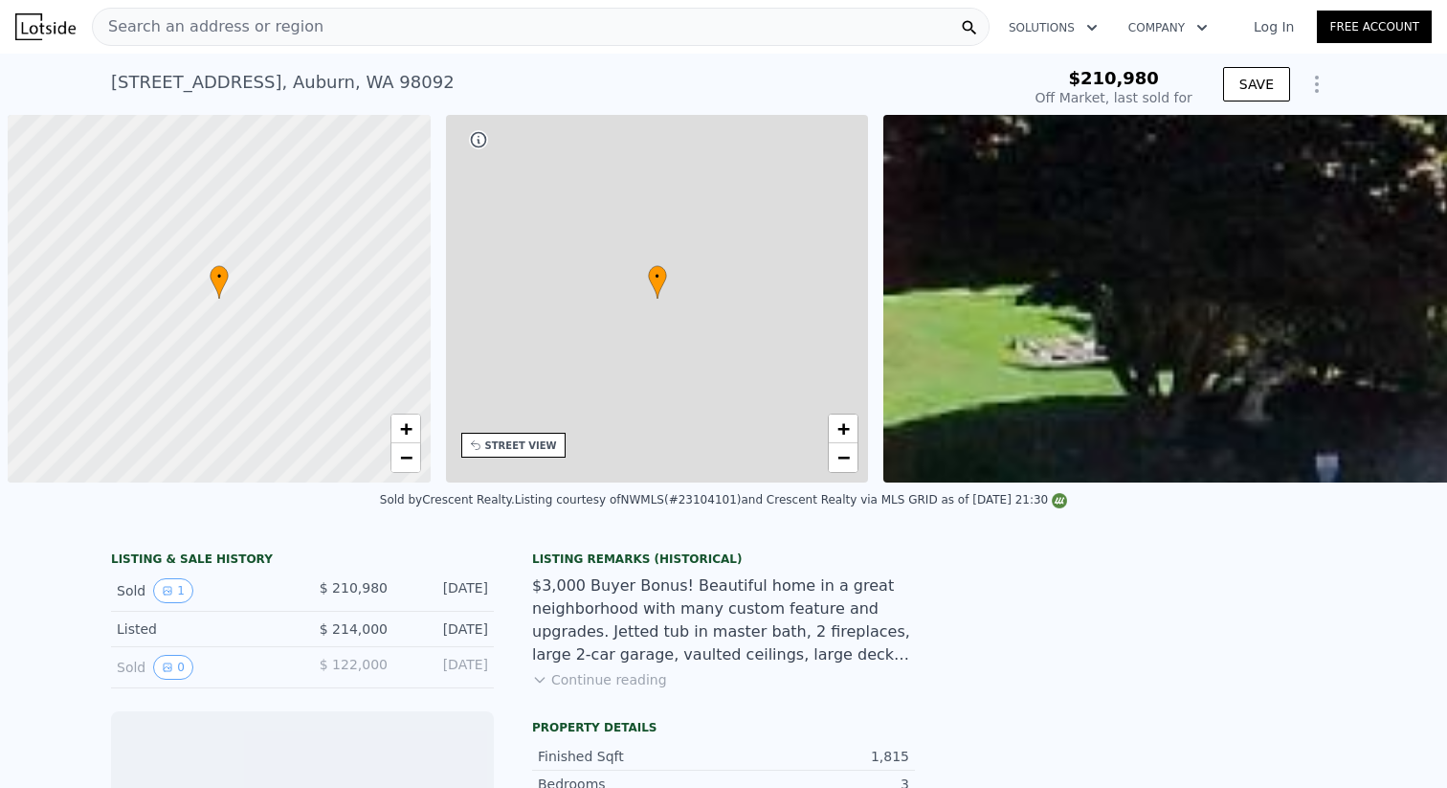
scroll to position [0, 8]
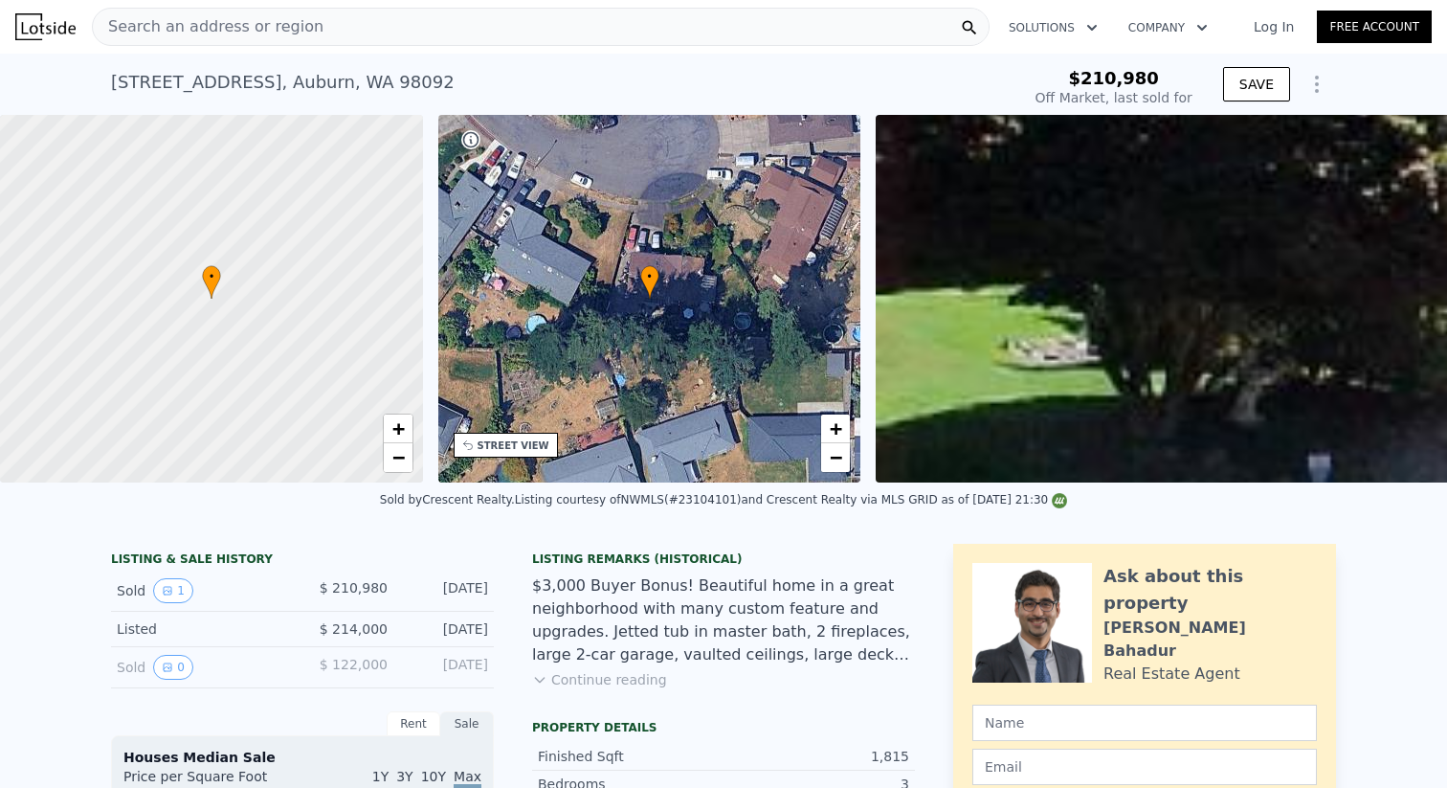
type input "$ 622,000"
type input "$ 348,739"
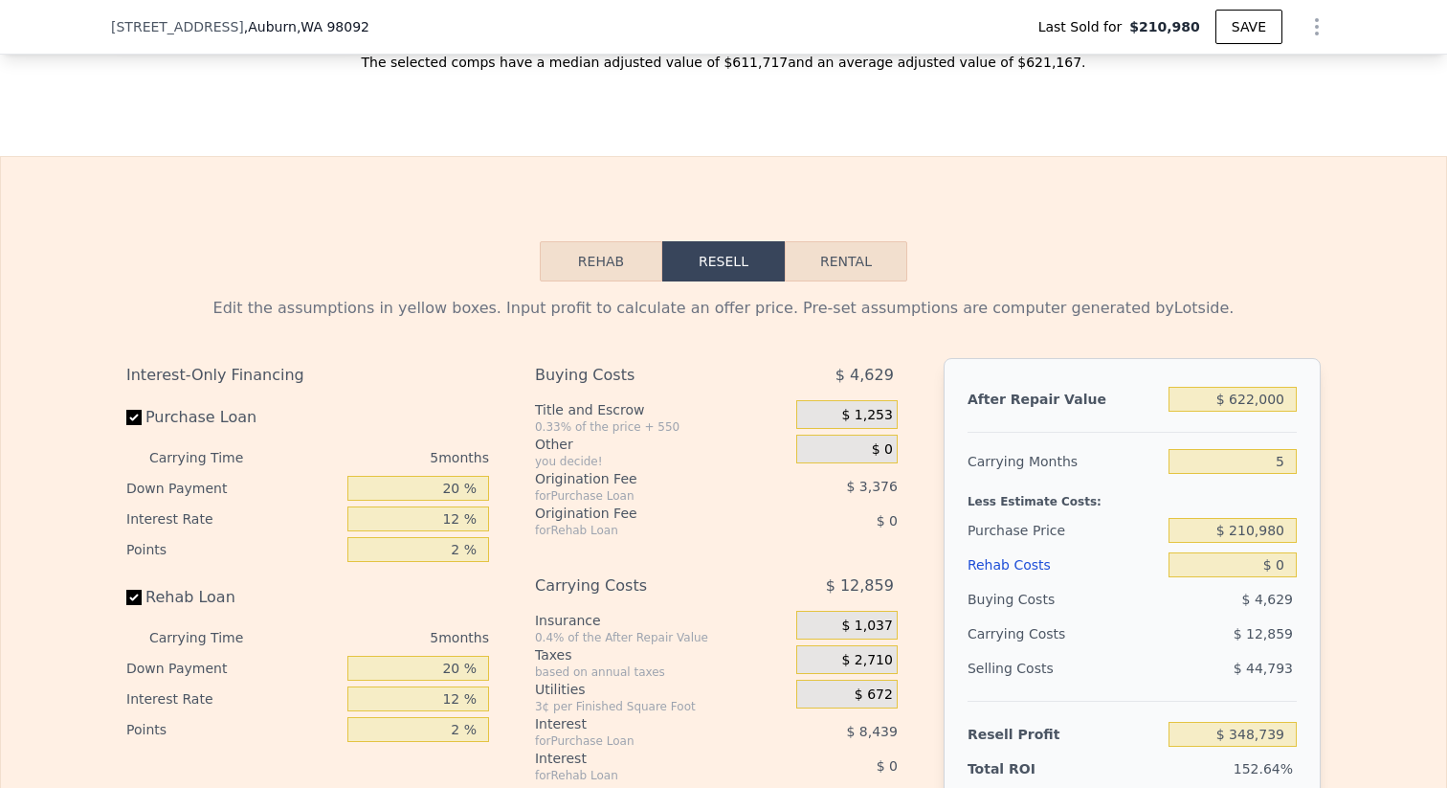
scroll to position [2642, 0]
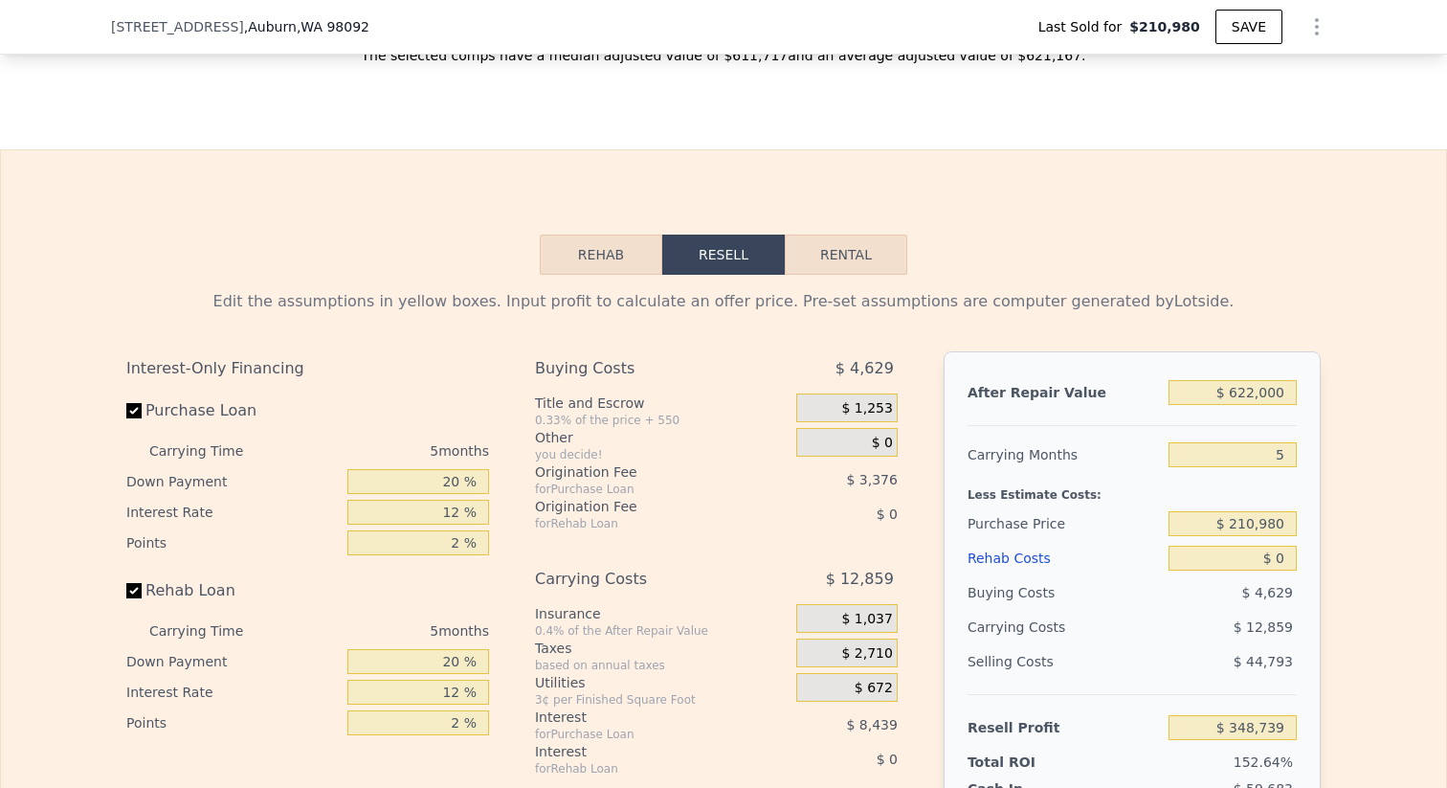
click at [615, 246] on button "Rehab" at bounding box center [601, 255] width 123 height 40
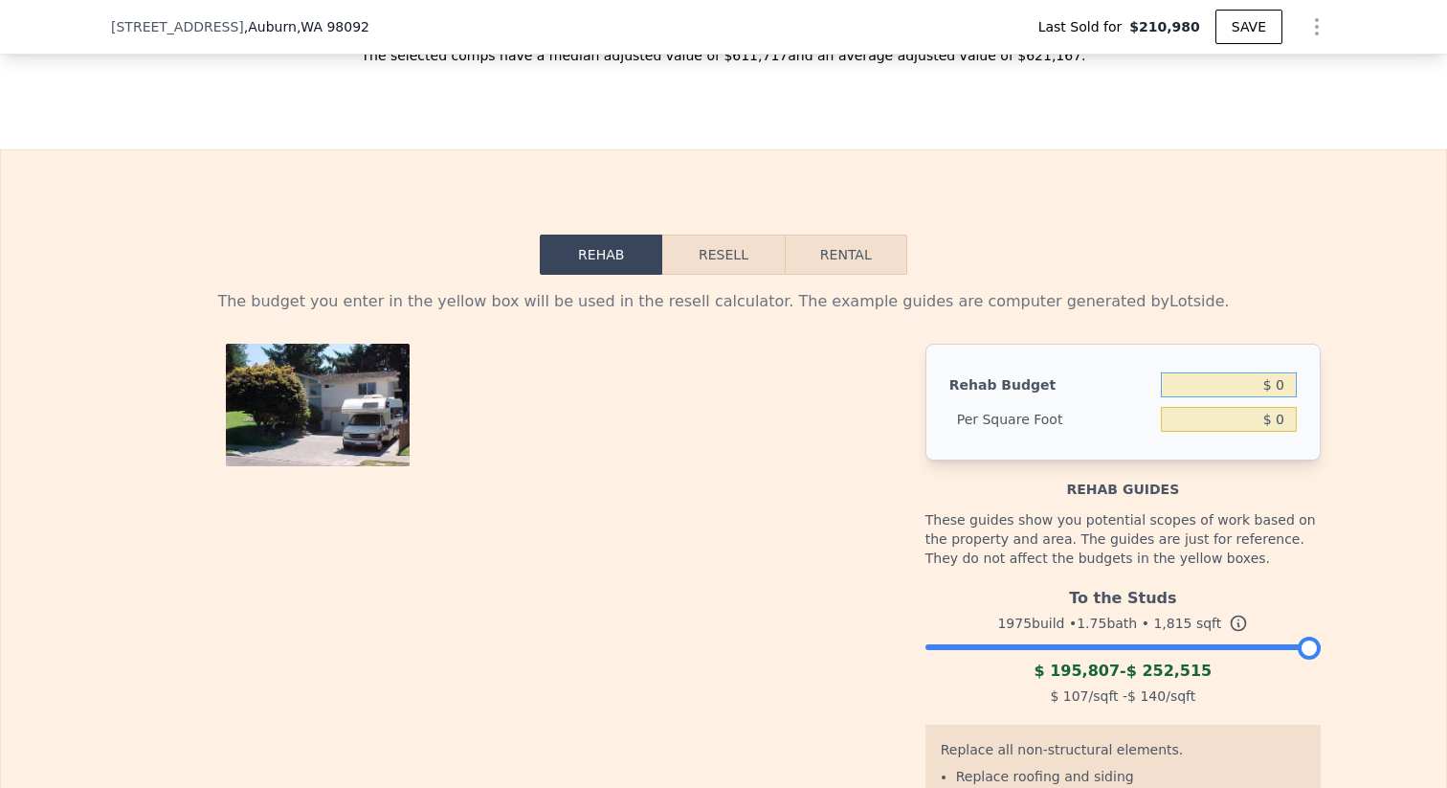
click at [1285, 380] on input "$ 0" at bounding box center [1229, 384] width 136 height 25
click at [723, 242] on button "Resell" at bounding box center [723, 255] width 122 height 40
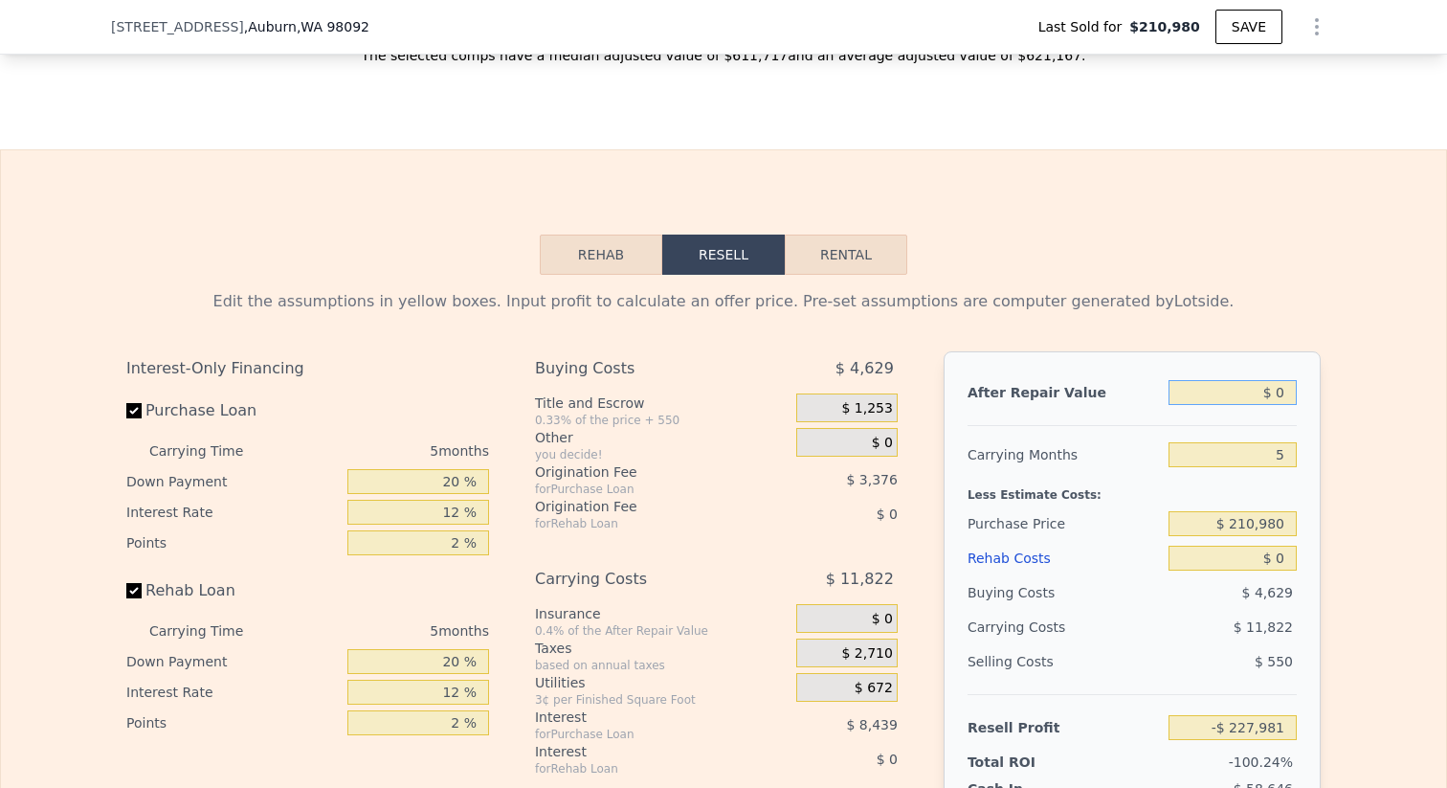
click at [1282, 401] on input "$ 0" at bounding box center [1233, 392] width 128 height 25
type input "$ 63"
type input "-$ 227,923"
type input "$ 635"
type input "-$ 227,392"
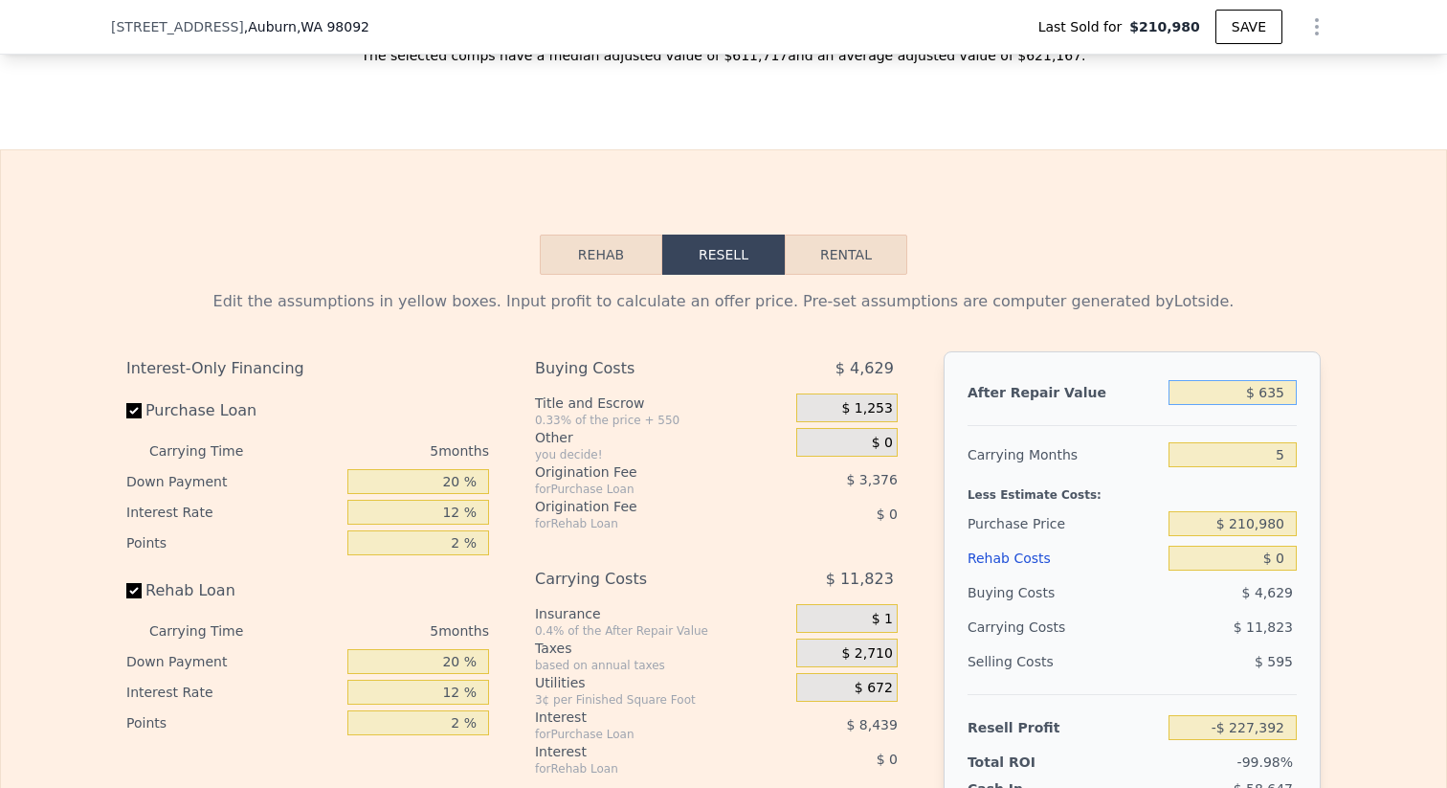
type input "$ 6,350"
type input "-$ 222,094"
type input "$ 63,500"
type input "-$ 169,104"
type input "$ 635,000"
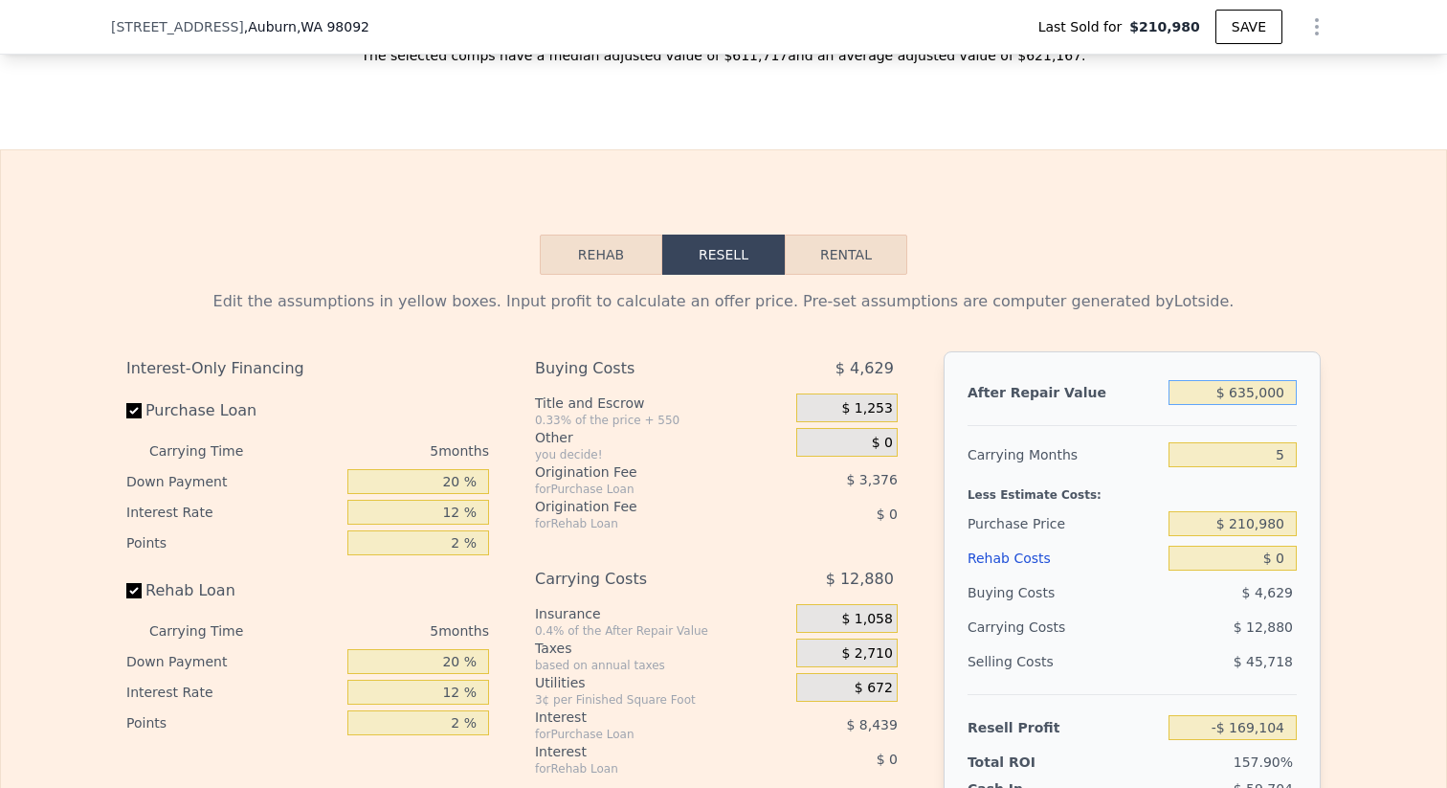
type input "$ 360,793"
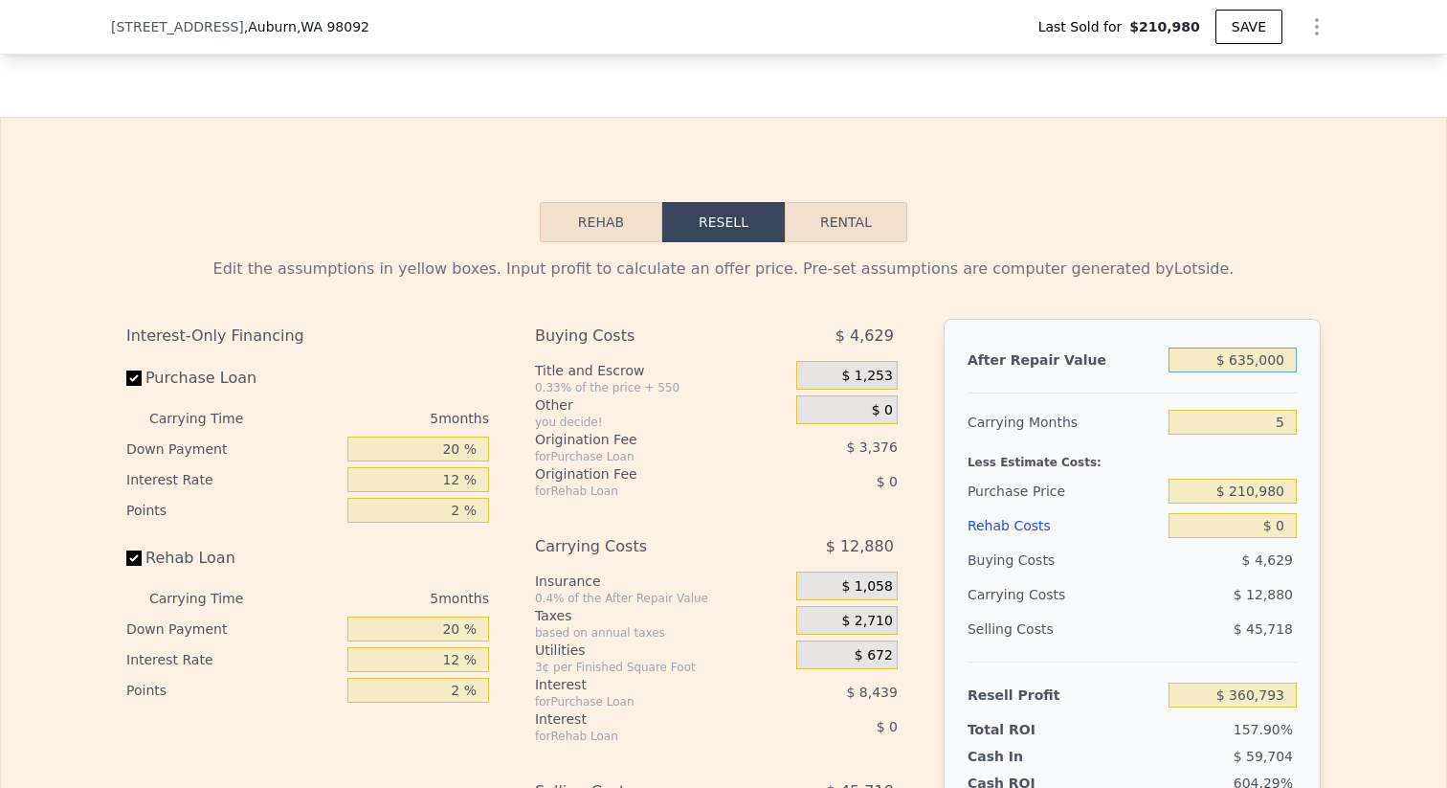
scroll to position [2692, 0]
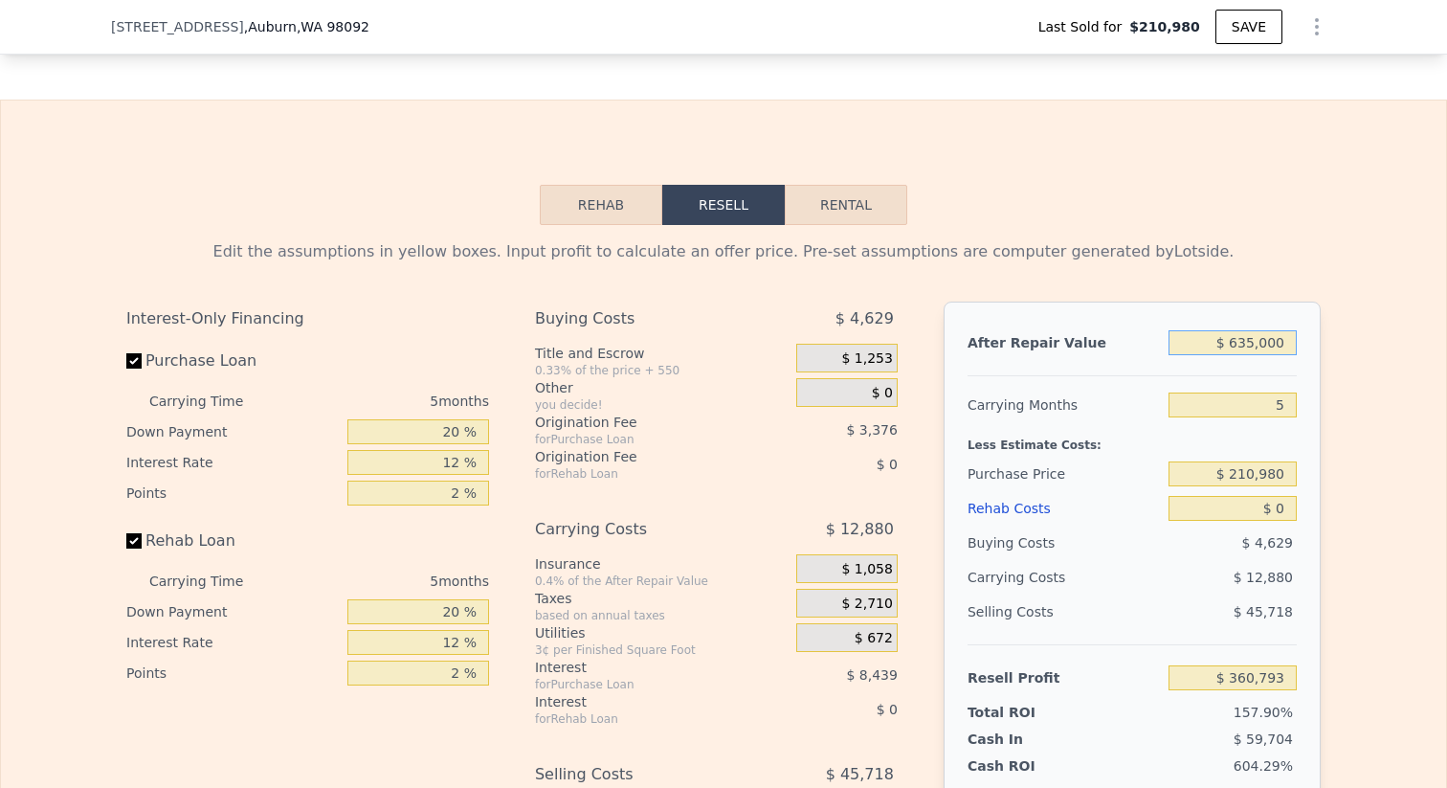
type input "$ 635,000"
drag, startPoint x: 1269, startPoint y: 402, endPoint x: 1356, endPoint y: 406, distance: 87.2
click at [1308, 402] on div "After Repair Value $ 635,000 Carrying Months 5 Less Estimate Costs: Purchase Pr…" at bounding box center [1132, 568] width 377 height 532
type input "6"
type input "$ 358,216"
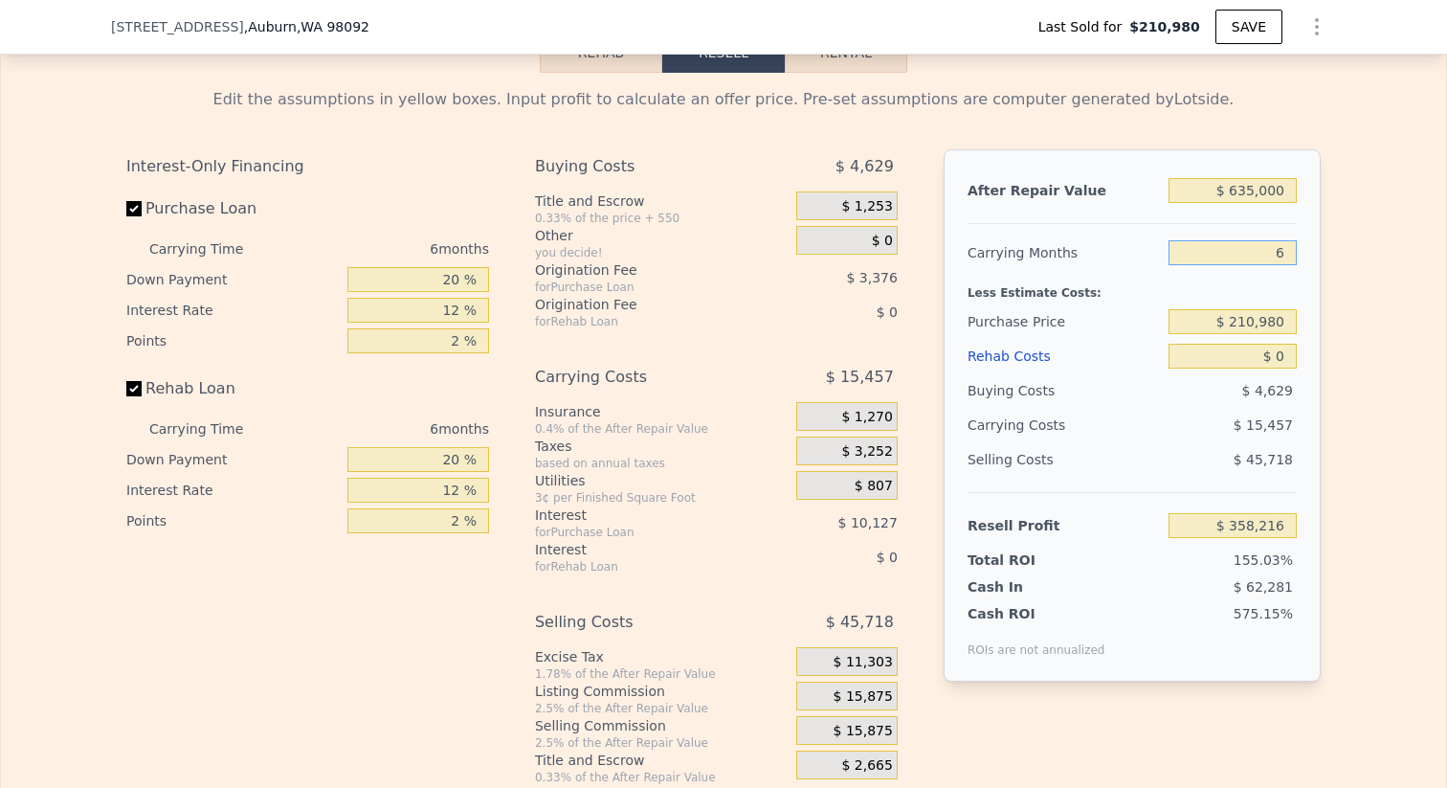
scroll to position [2857, 0]
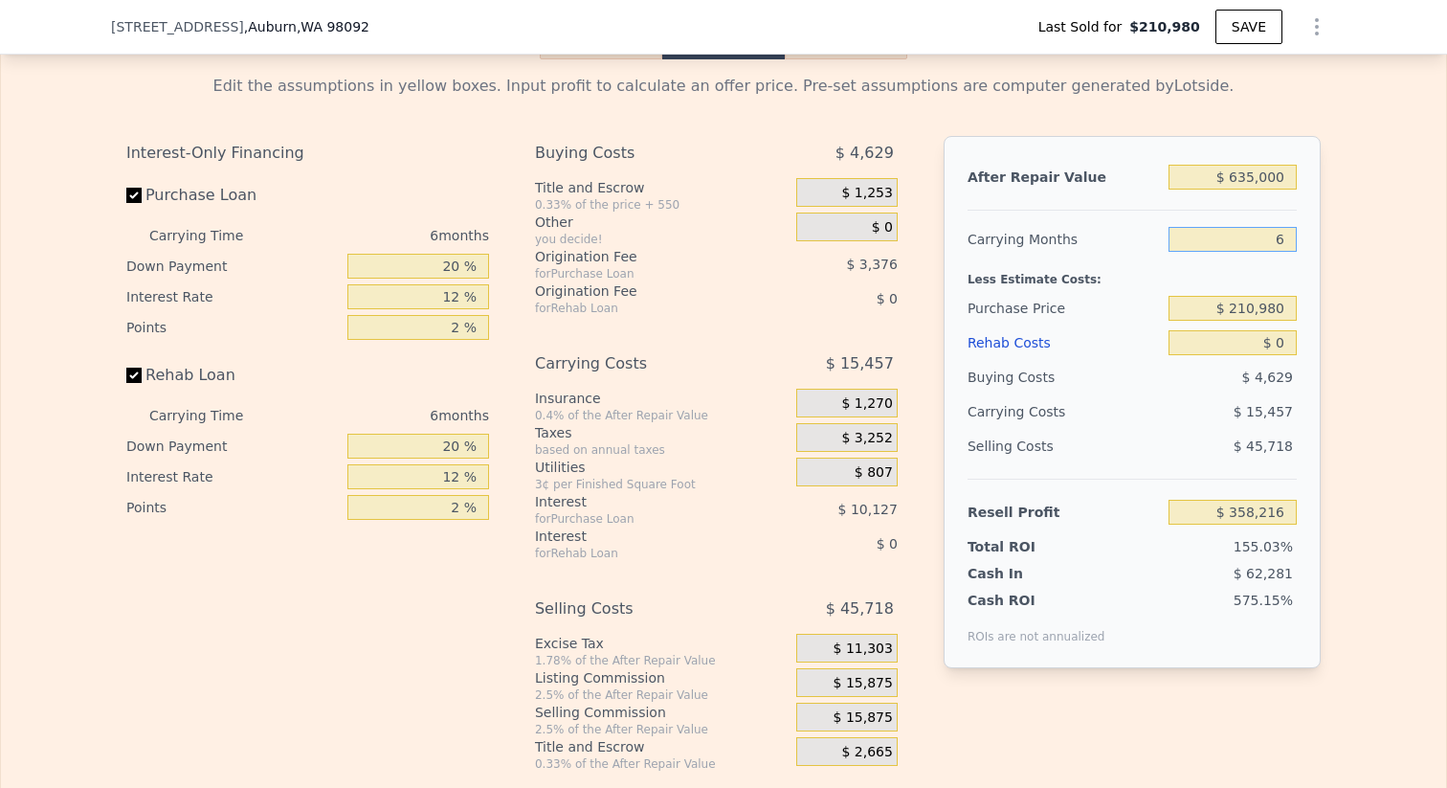
type input "6"
click at [1286, 307] on input "$ 210,980" at bounding box center [1233, 308] width 128 height 25
click at [1285, 345] on input "$ 0" at bounding box center [1233, 342] width 128 height 25
type input "$ 1"
type input "$ 358,215"
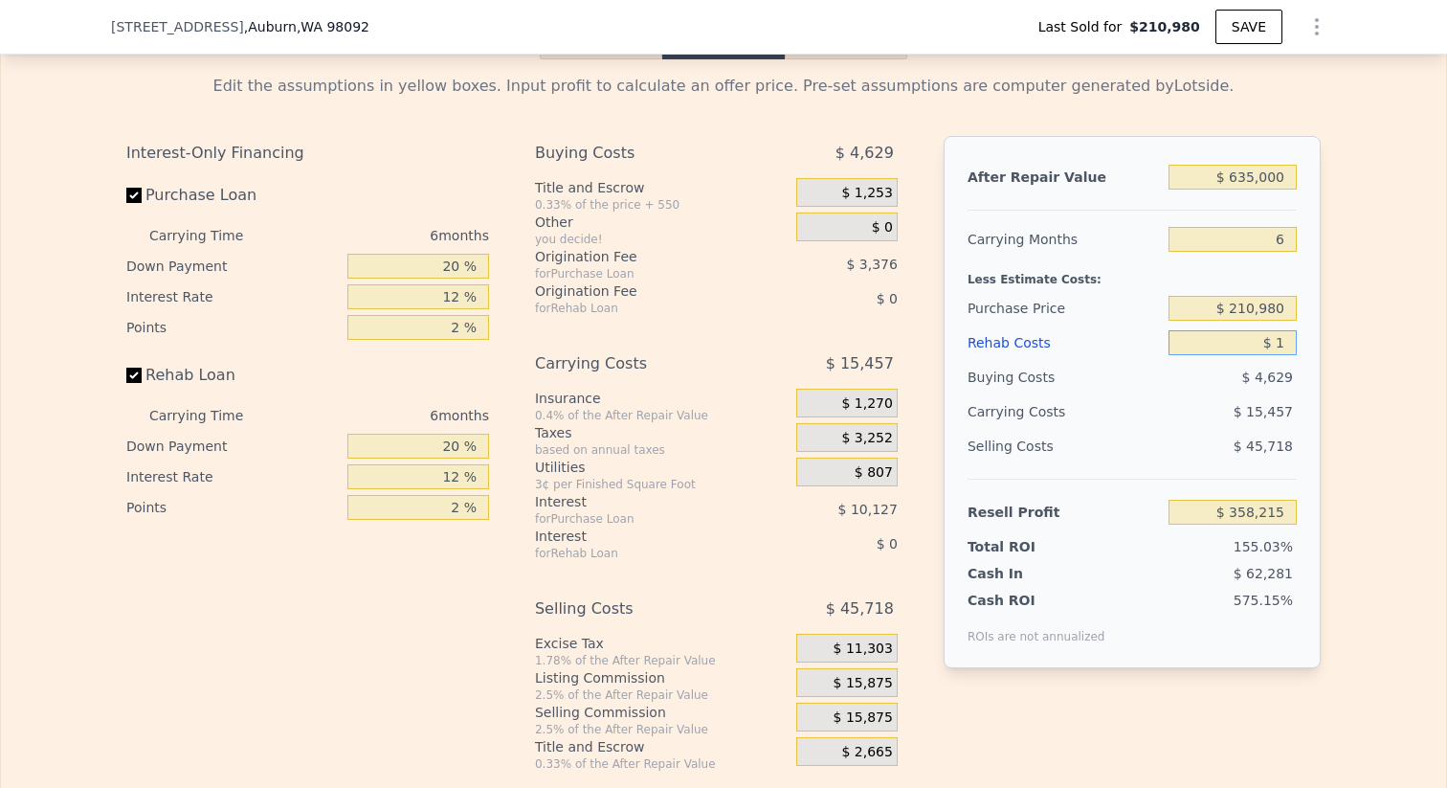
type input "$ 10"
type input "$ 358,206"
type input "$ 100"
type input "$ 358,108"
type input "$ 1,000"
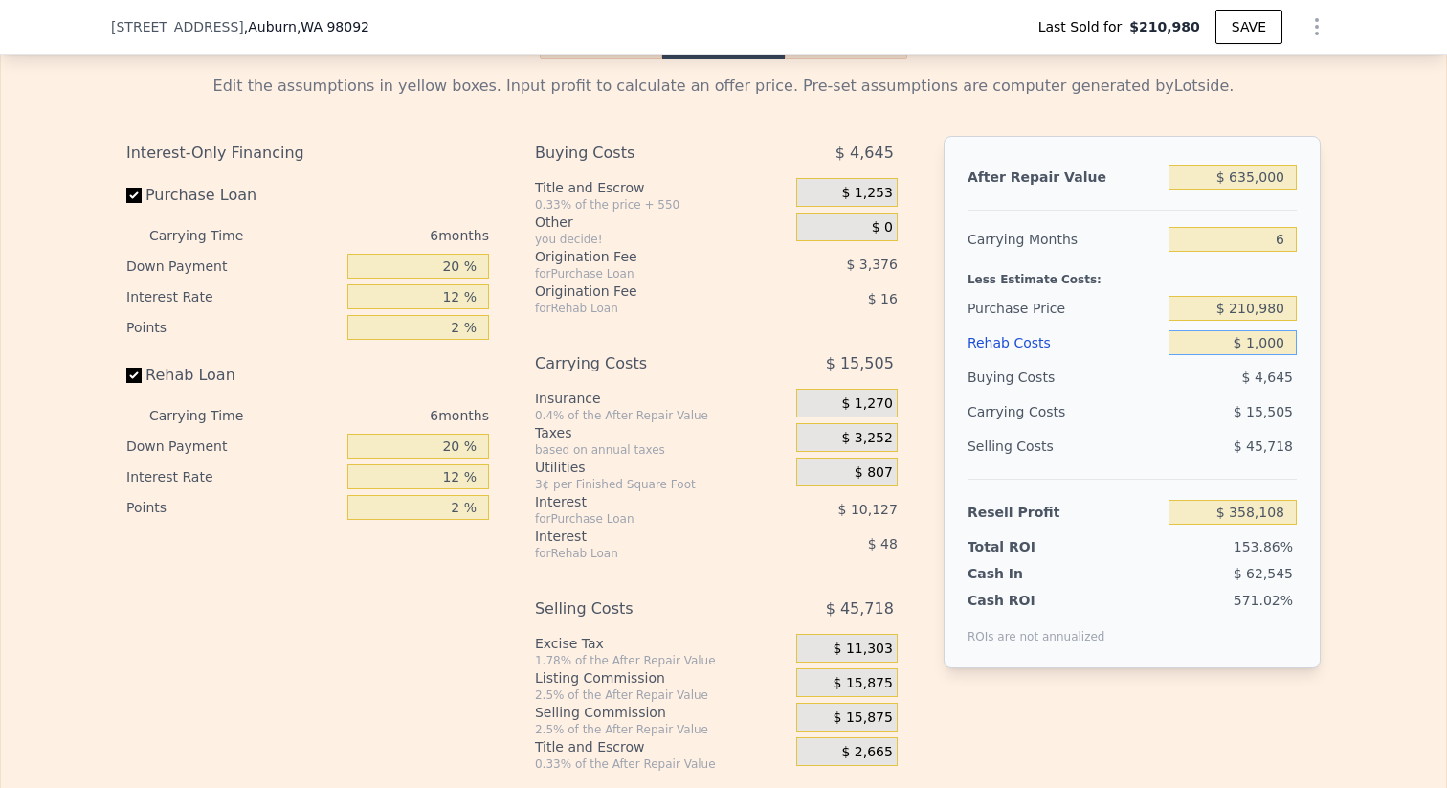
type input "$ 357,152"
type input "$ 10,000"
type input "$ 347,576"
type input "$ 100,000"
type input "$ 251,816"
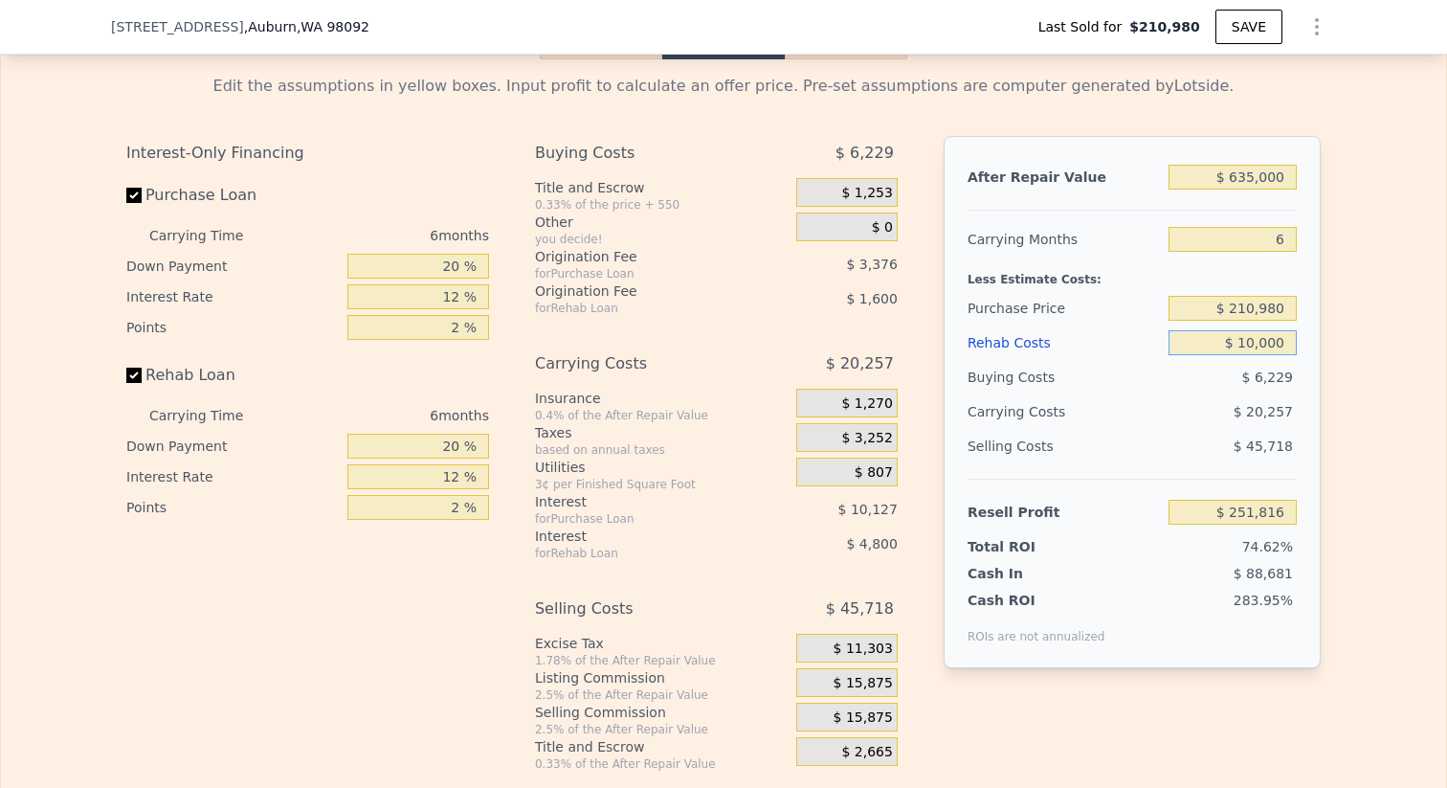
type input "$ 1,000"
type input "$ 357,152"
type input "$ 100"
type input "$ 358,108"
type input "$ 10"
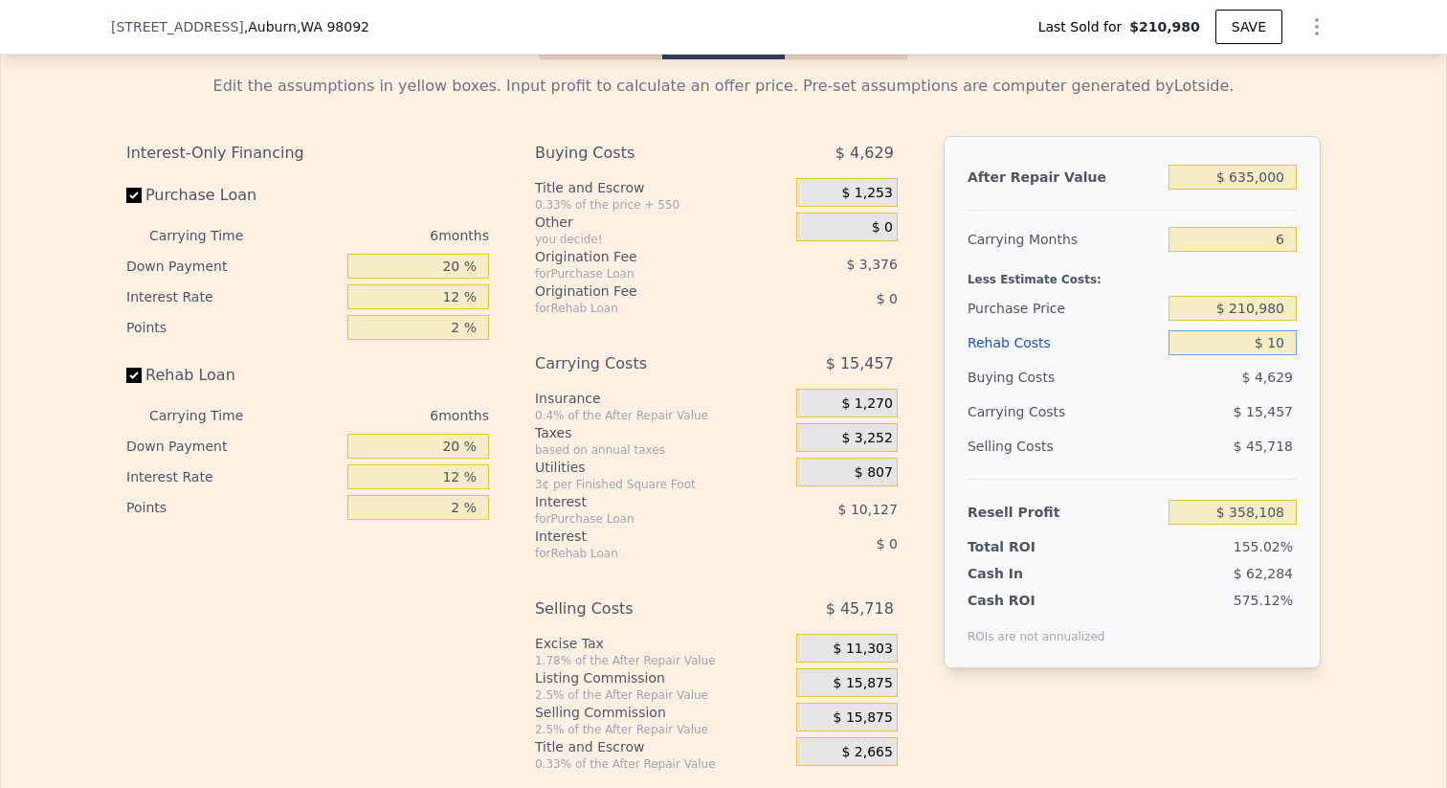
type input "$ 358,206"
type input "$ 1"
type input "$ 358,215"
type input "$ 13"
type input "$ 358,203"
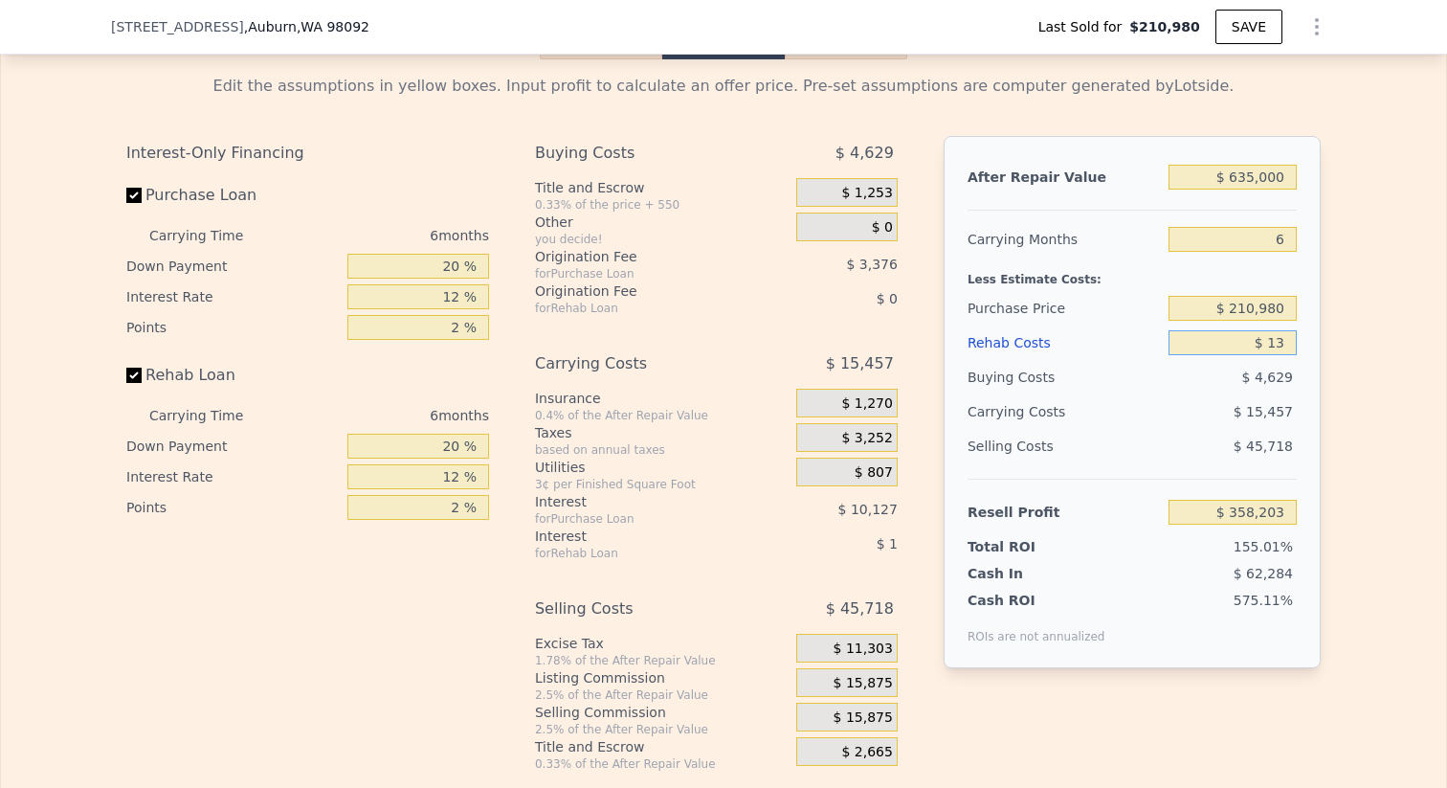
type input "$ 135"
type input "$ 358,073"
type input "$ 1,350"
type input "$ 356,778"
type input "$ 13,500"
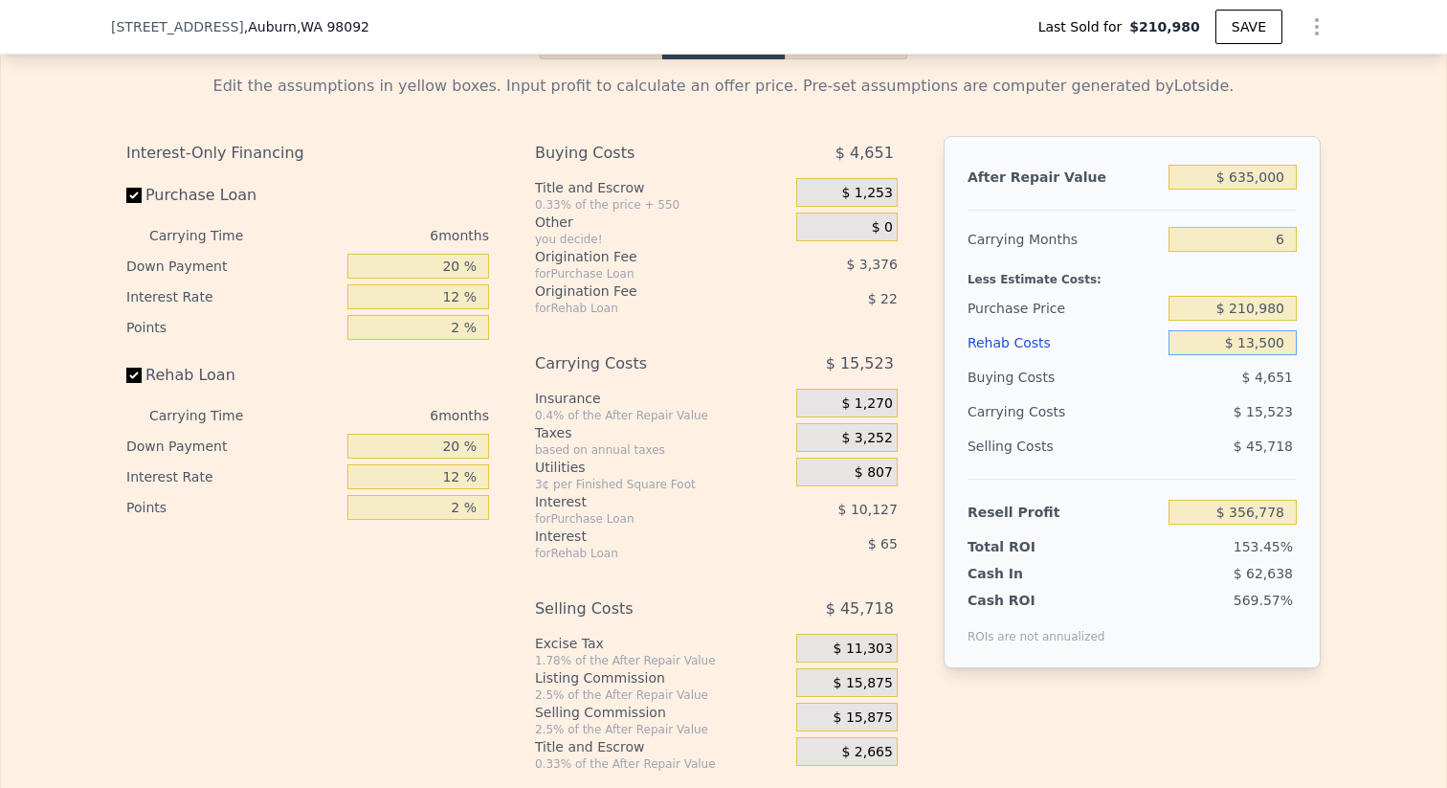
type input "$ 343,852"
type input "$ 135,000"
type input "$ 214,576"
type input "$ 135,000"
click at [1282, 313] on input "$ 210,980" at bounding box center [1233, 308] width 128 height 25
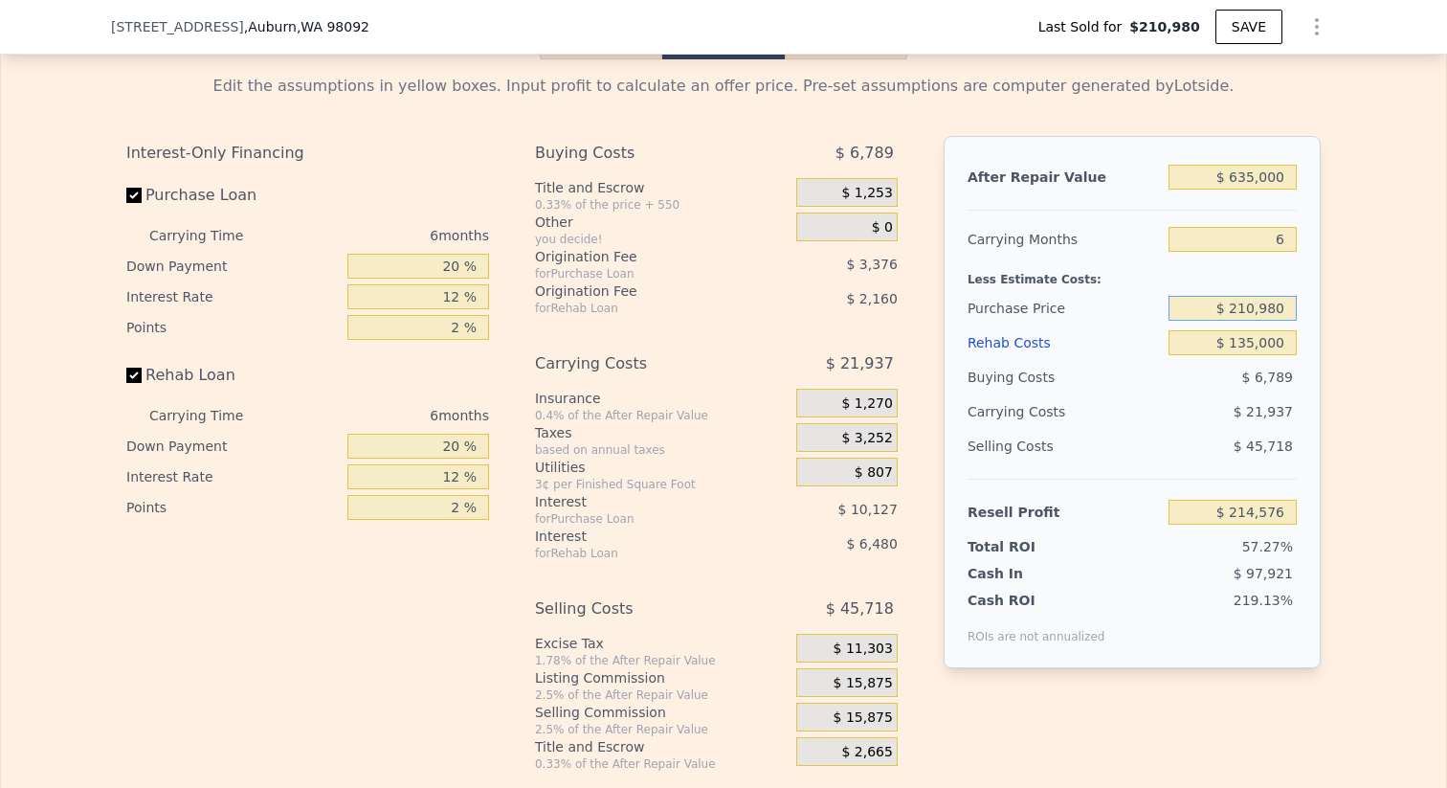
click at [1282, 312] on input "$ 210,980" at bounding box center [1233, 308] width 128 height 25
type input "$ 300,000"
type input "$ 119,564"
click at [1167, 449] on div "Selling Costs $ 45,718" at bounding box center [1132, 454] width 329 height 50
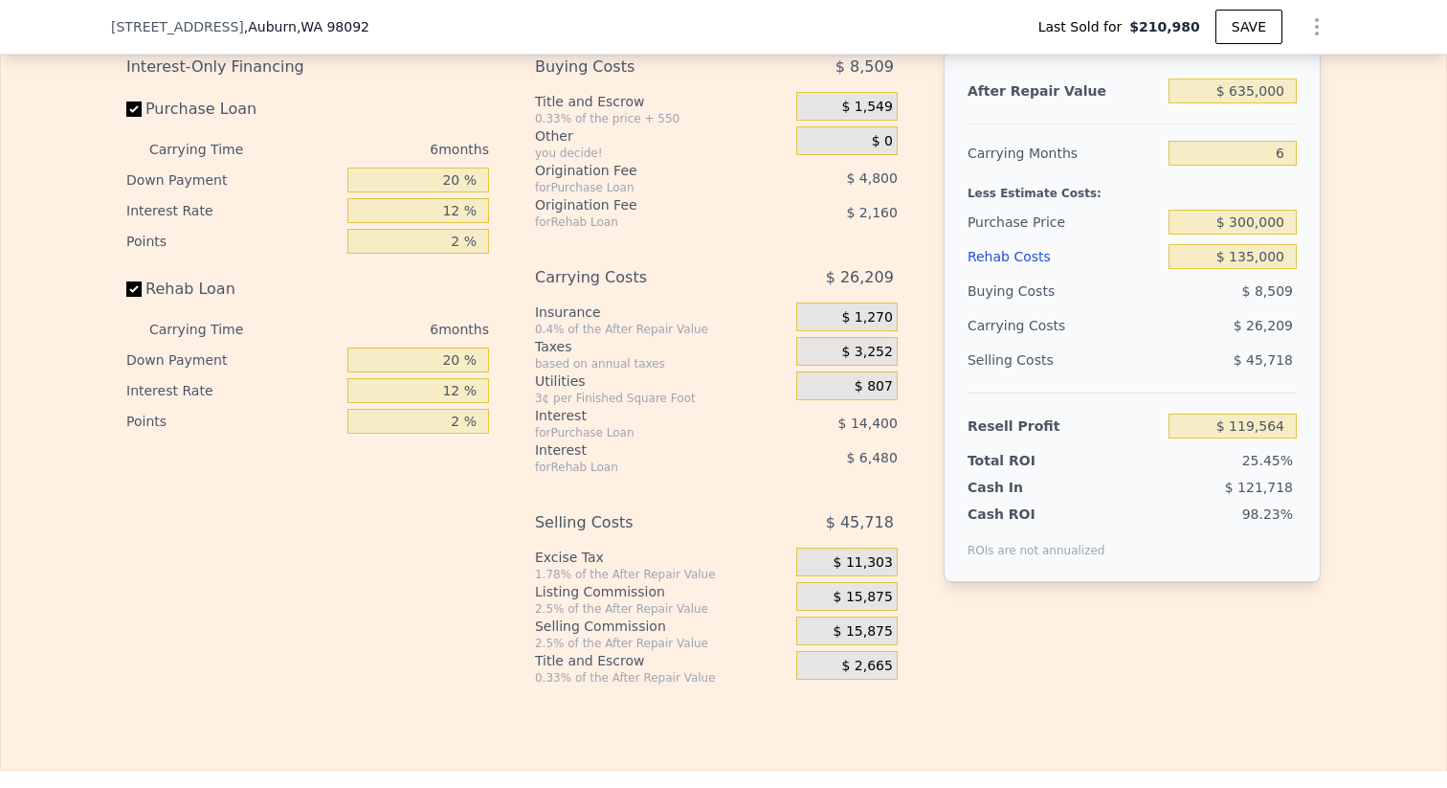
scroll to position [2947, 0]
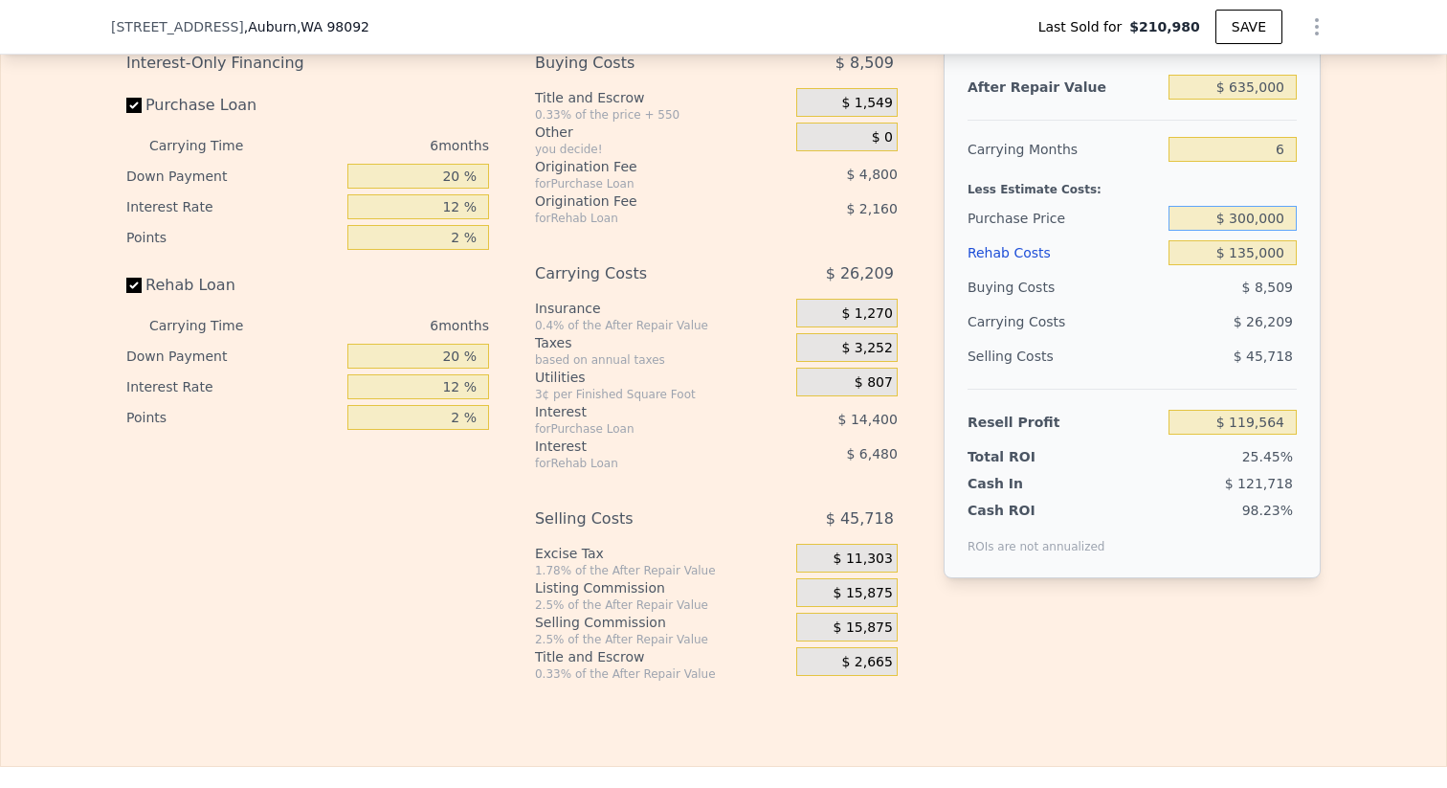
click at [1242, 213] on input "$ 300,000" at bounding box center [1233, 218] width 128 height 25
type input "$ 400,000"
click at [1168, 304] on div "$ 26,209" at bounding box center [1196, 321] width 202 height 34
type input "$ 12,831"
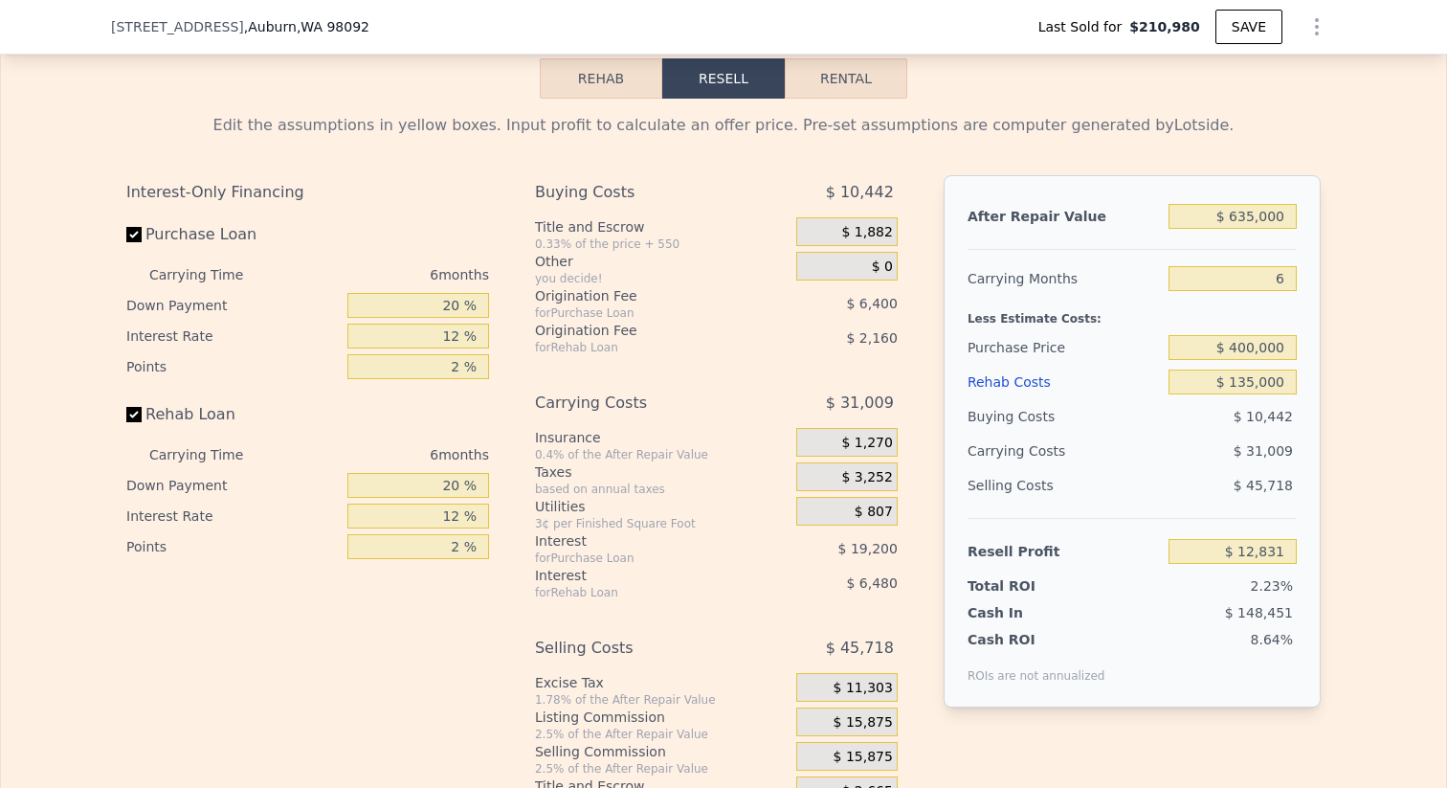
scroll to position [2798, 0]
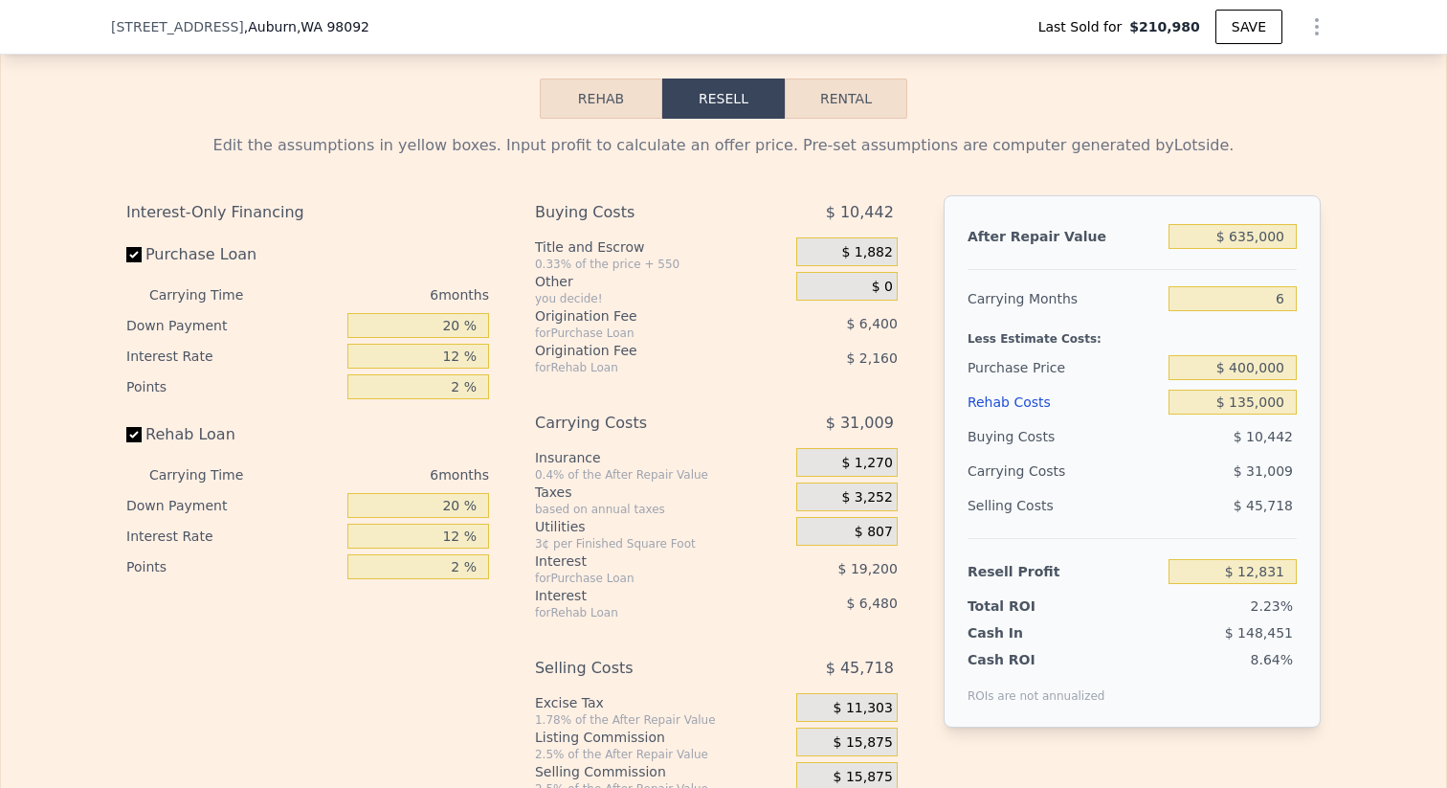
type input "$ 622,000"
type input "5"
type input "$ 0"
type input "$ 348,739"
click at [1283, 400] on input "$ 0" at bounding box center [1233, 402] width 128 height 25
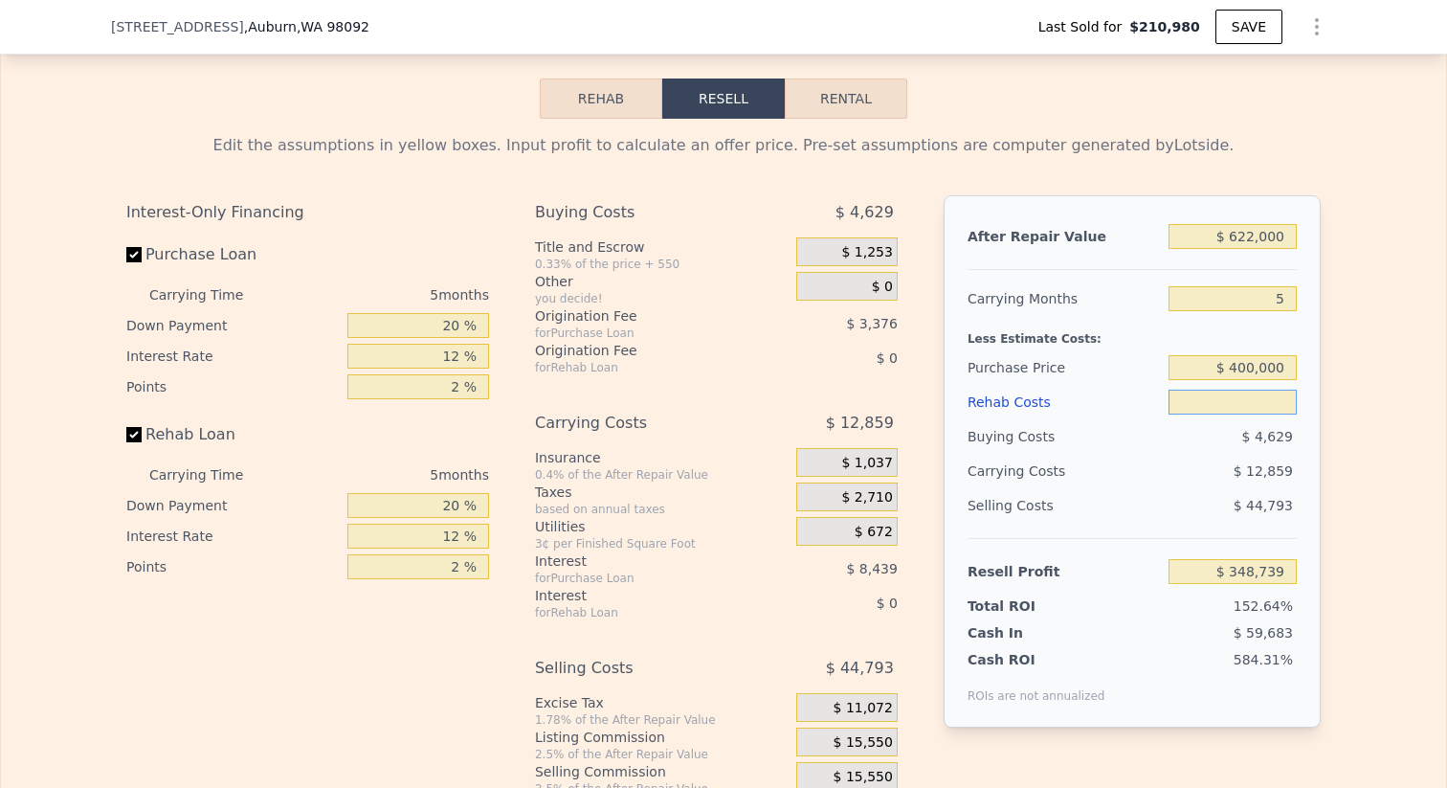
type input "$ 1"
type input "$ 348,738"
type input "$ 12"
type input "$ 348,727"
type input "$ 120"
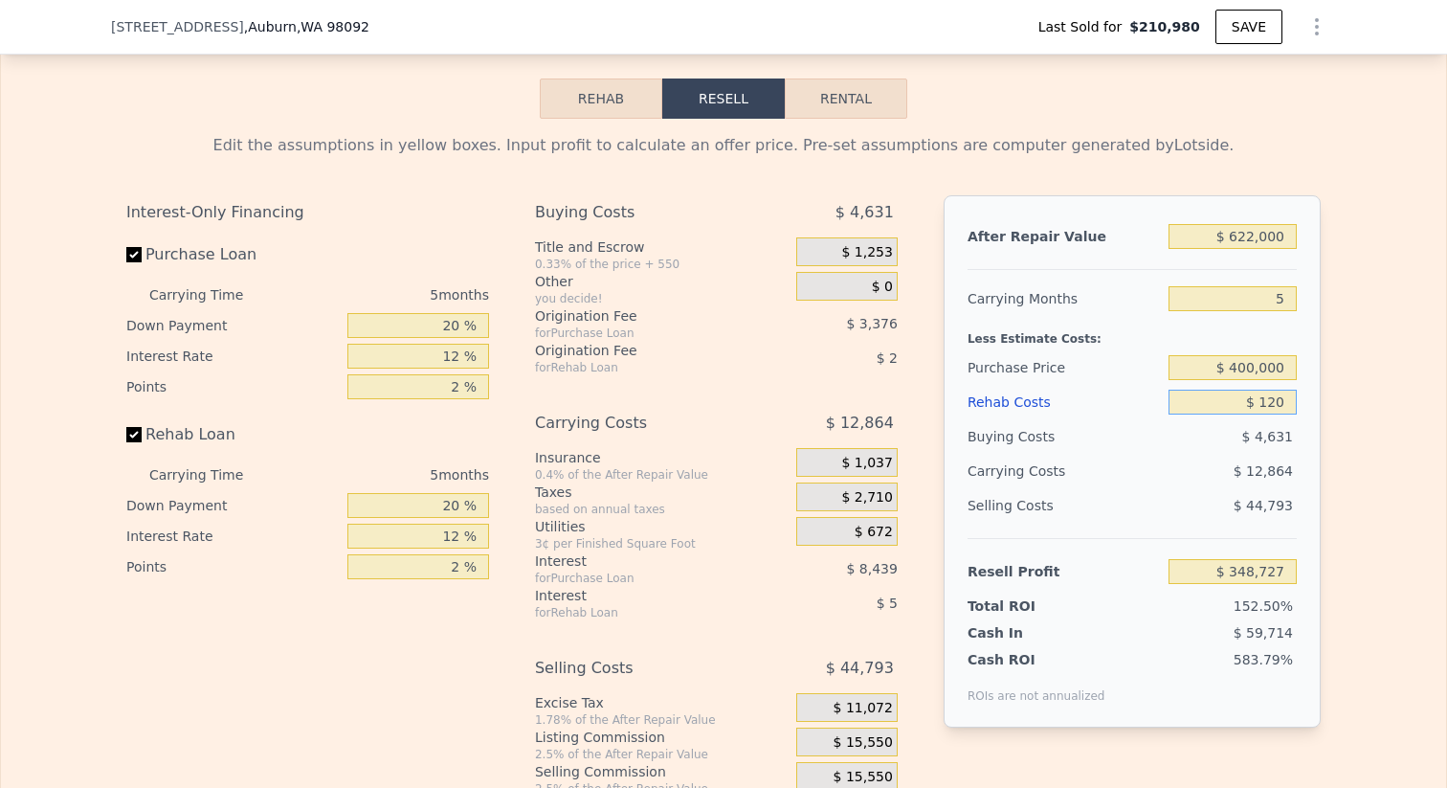
type input "$ 348,612"
type input "$ 1,200"
type input "$ 347,470"
type input "$ 12,000"
type input "$ 336,067"
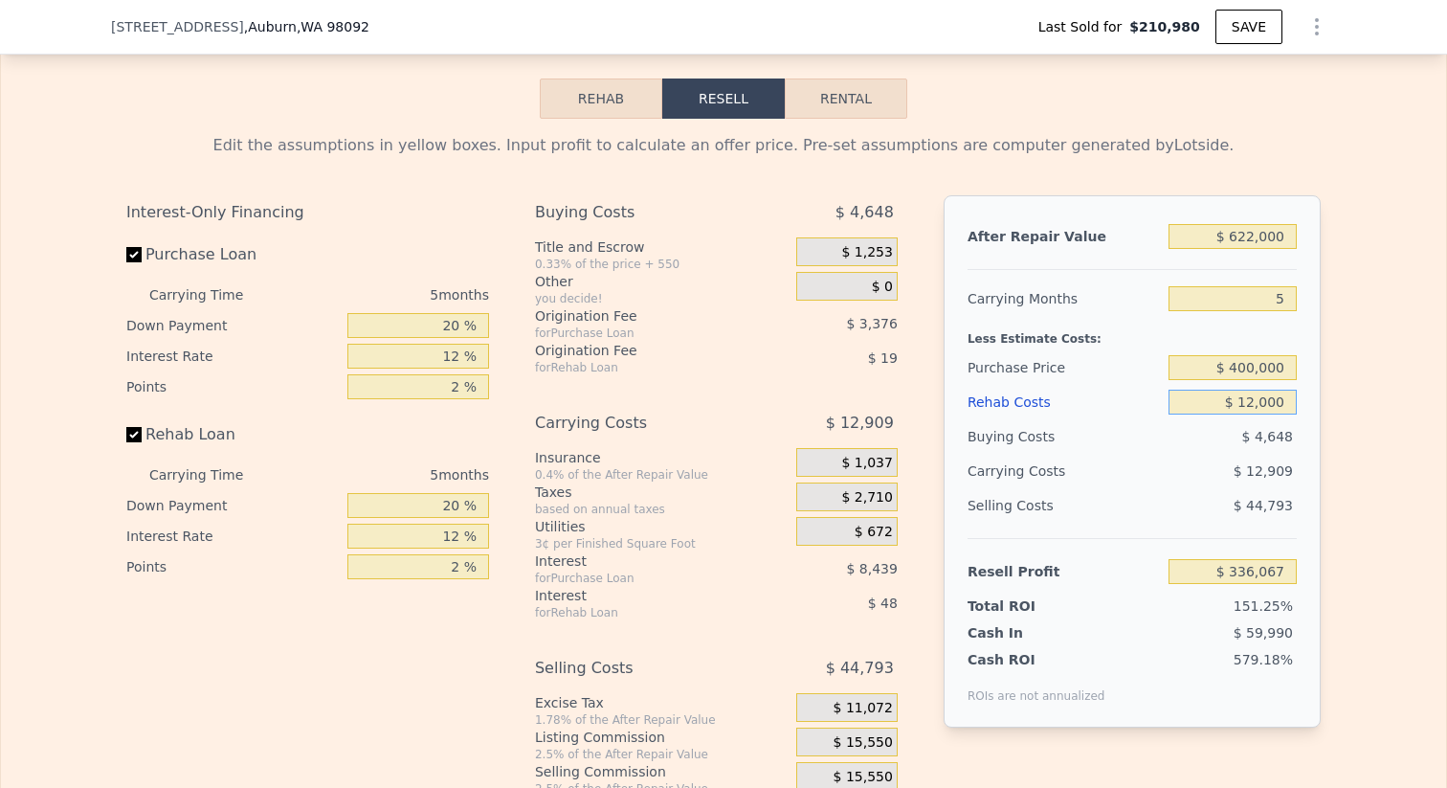
type input "$ 120,000"
type input "$ 222,019"
type input "$ 120,000"
click at [1245, 363] on input "$ 400,000" at bounding box center [1233, 367] width 128 height 25
type input "$ 320,000"
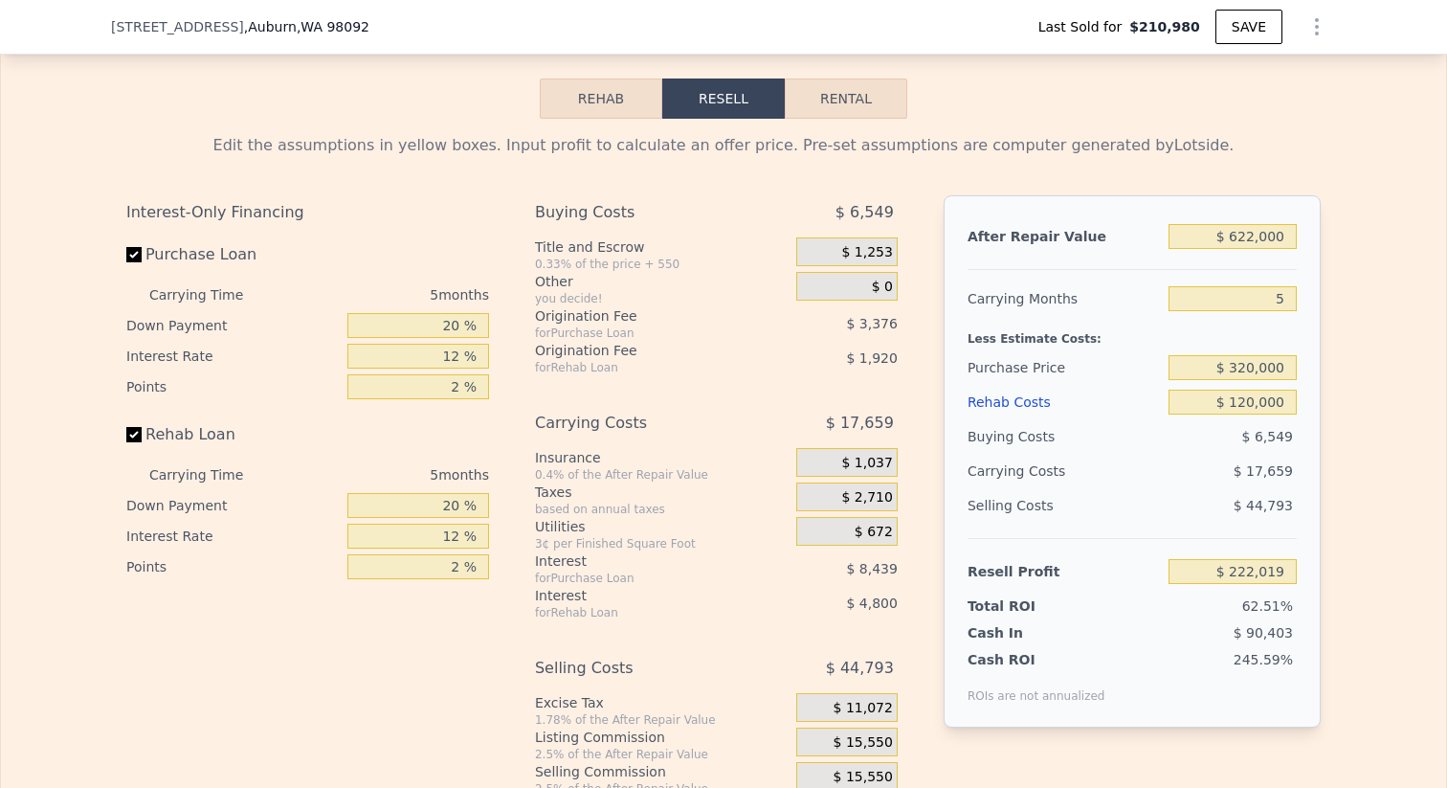
click at [1195, 474] on div "$ 17,659" at bounding box center [1196, 471] width 202 height 34
type input "$ 106,532"
click at [1289, 299] on input "5" at bounding box center [1233, 298] width 128 height 25
type input "9"
type input "$ 88,917"
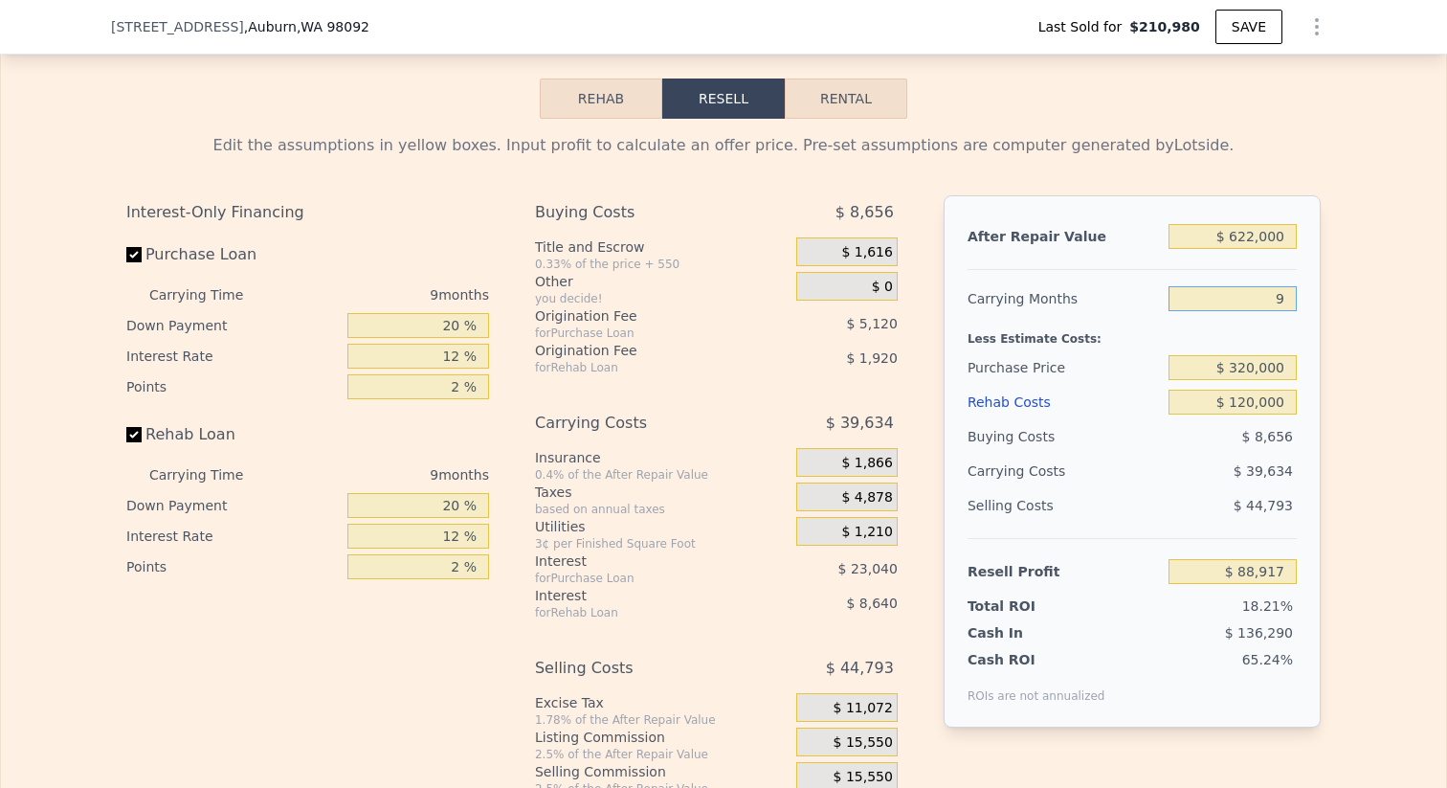
type input "9"
click at [1258, 324] on div "Less Estimate Costs:" at bounding box center [1132, 333] width 329 height 34
click at [1284, 295] on input "9" at bounding box center [1233, 298] width 128 height 25
type input "6"
type input "$ 102,128"
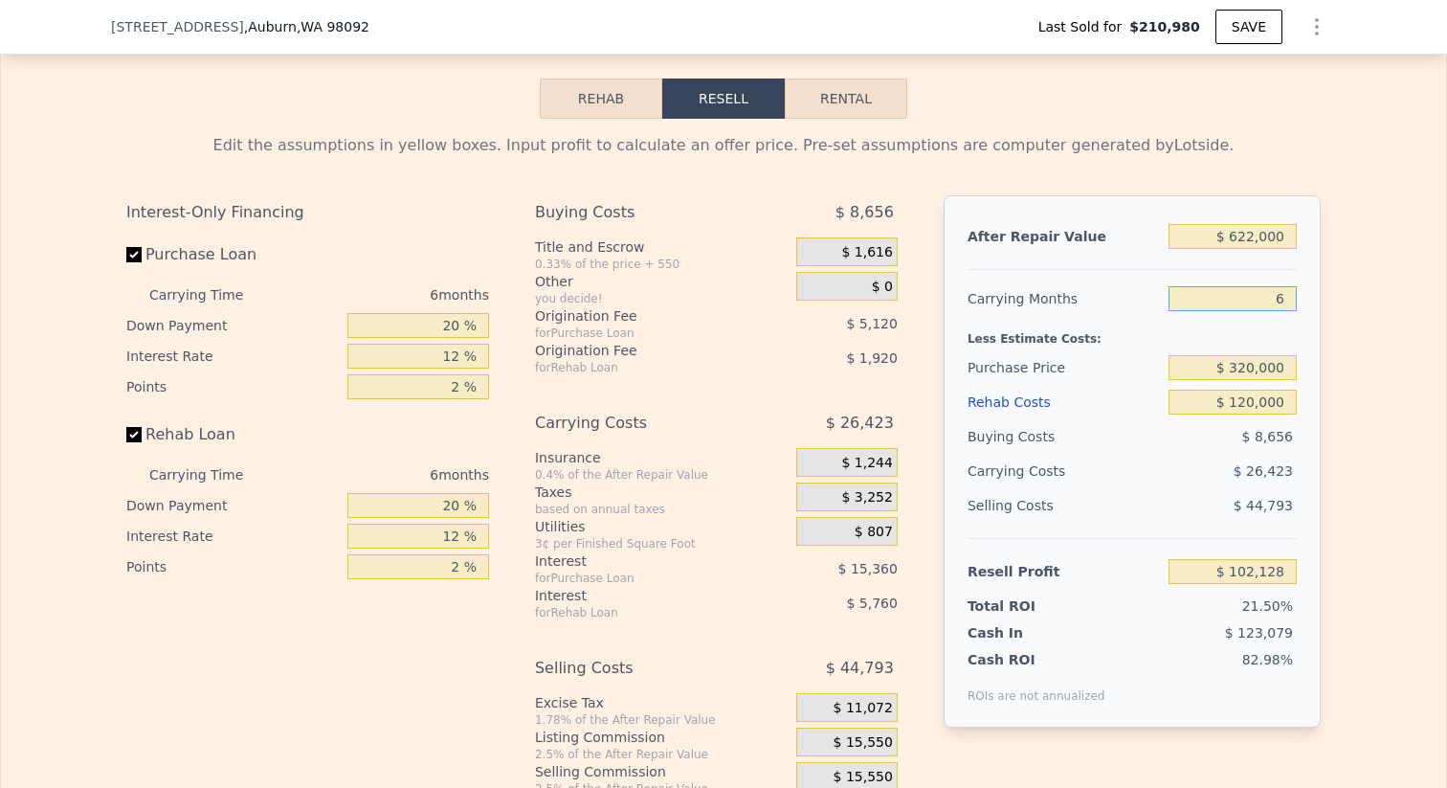
type input "6"
click at [1256, 343] on div "Less Estimate Costs:" at bounding box center [1132, 333] width 329 height 34
